Goal: Task Accomplishment & Management: Complete application form

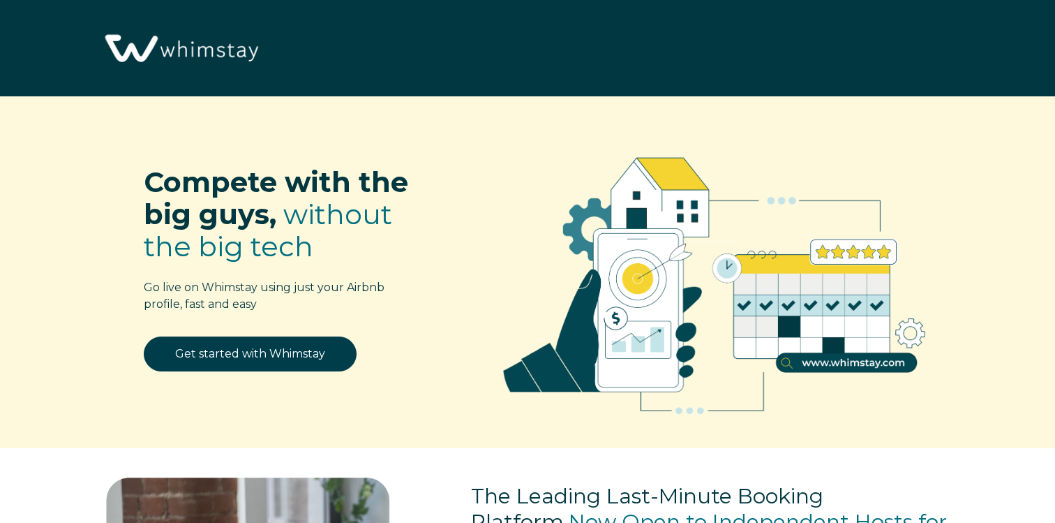
select select "US"
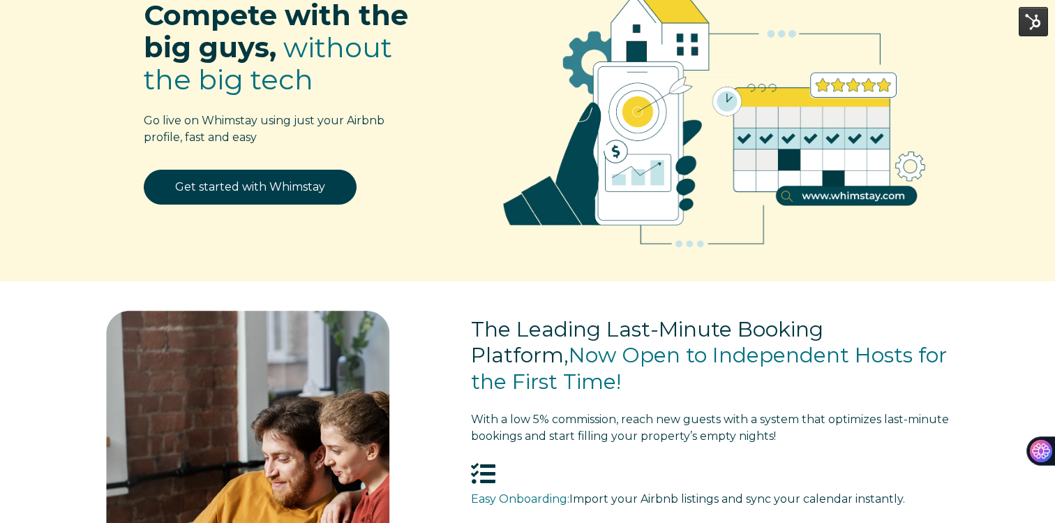
scroll to position [162, 0]
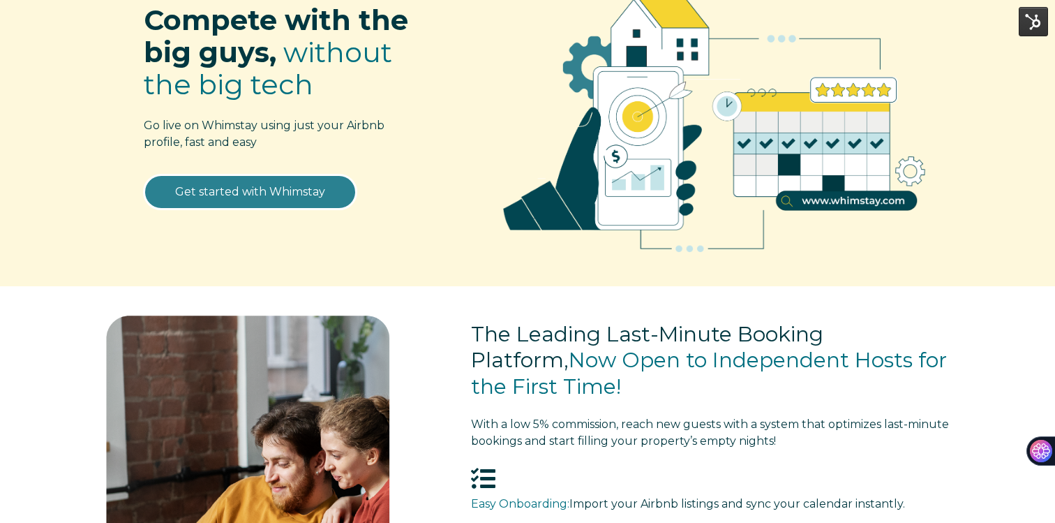
click at [276, 201] on link "Get started with Whimstay" at bounding box center [250, 191] width 213 height 35
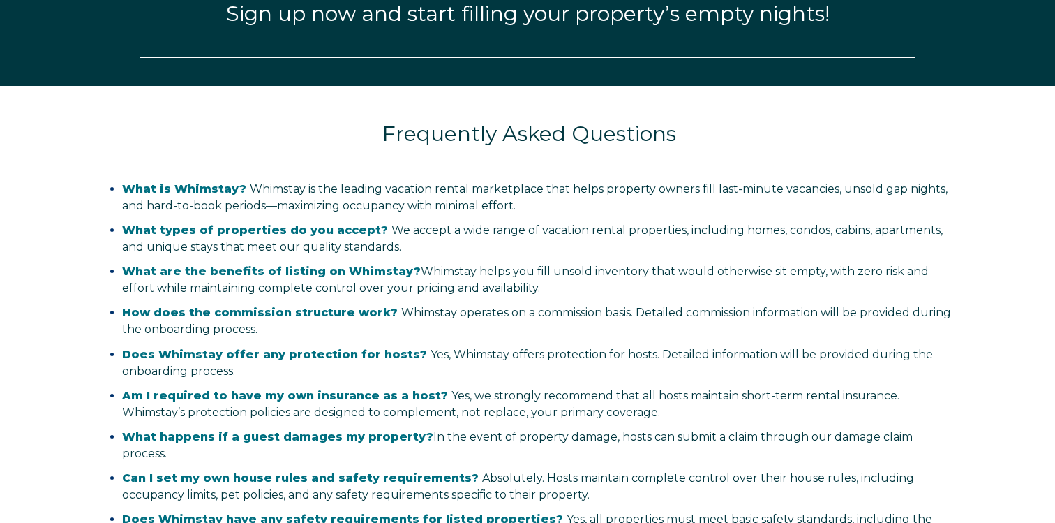
select select "US"
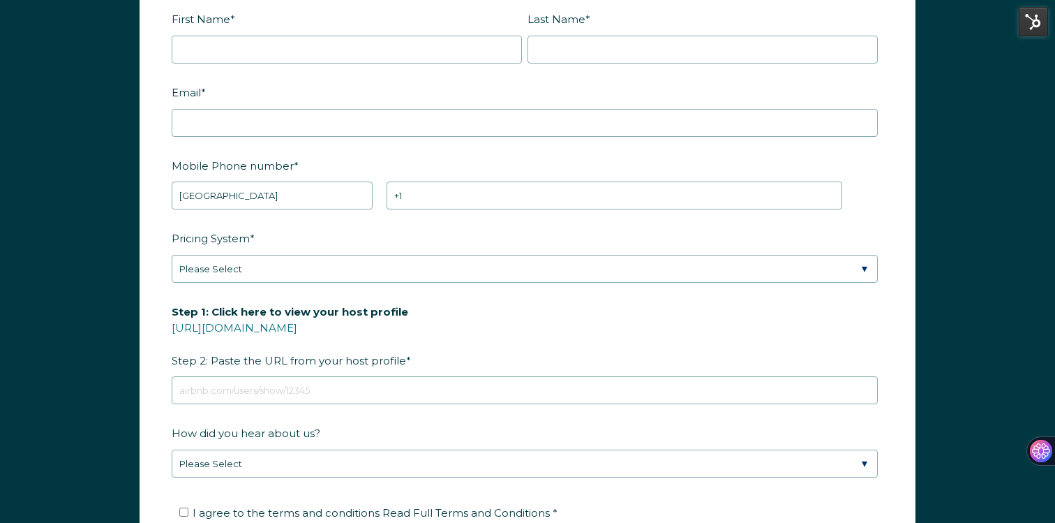
scroll to position [1797, 0]
